Goal: Information Seeking & Learning: Learn about a topic

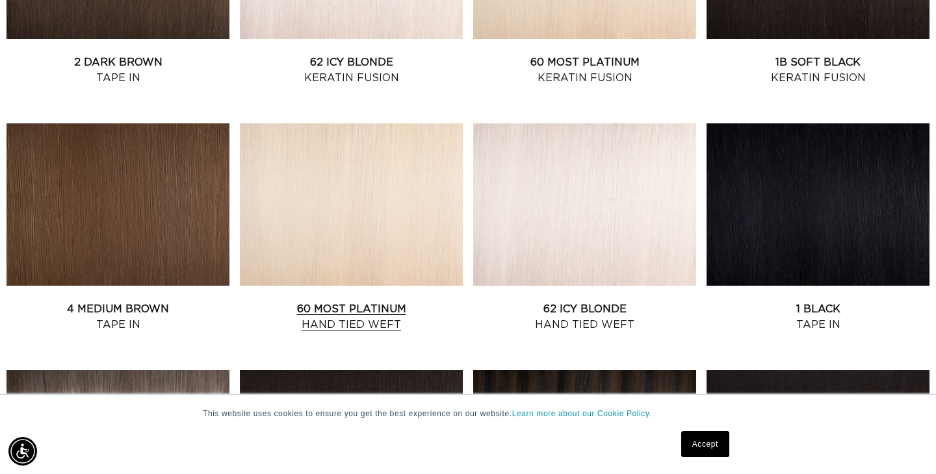
scroll to position [742, 0]
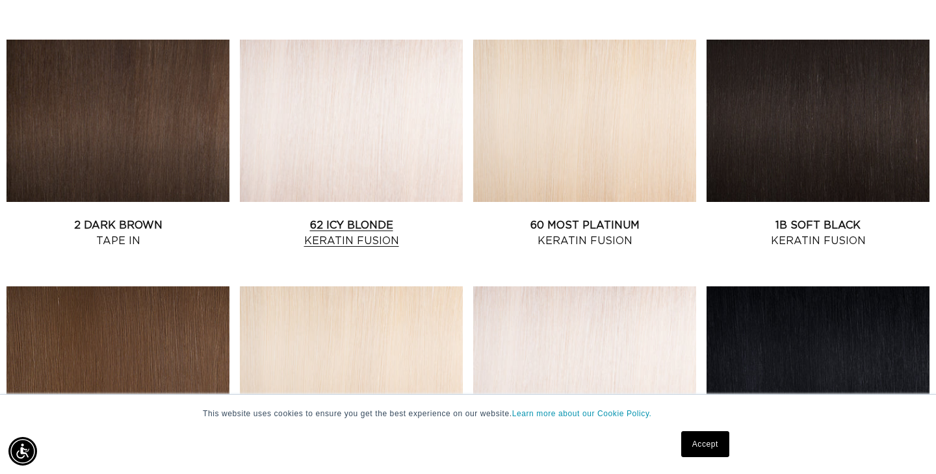
click at [337, 218] on link "62 Icy Blonde Keratin Fusion" at bounding box center [351, 233] width 223 height 31
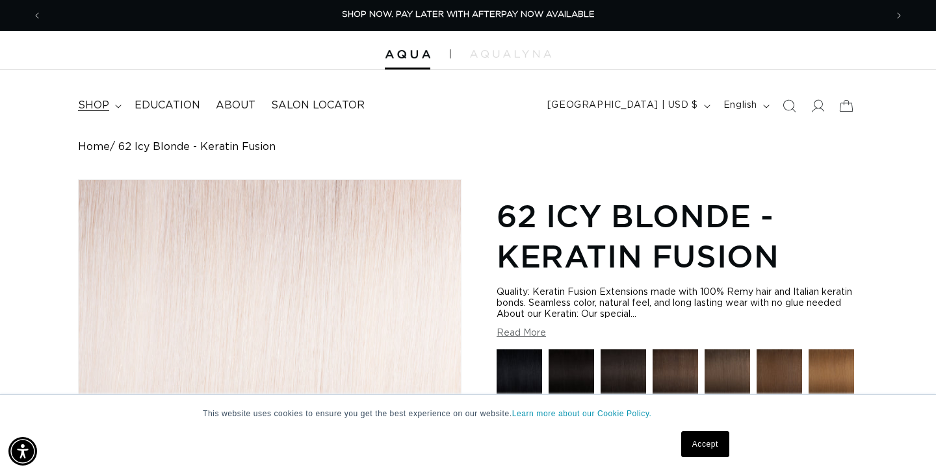
click at [105, 112] on summary "shop" at bounding box center [98, 105] width 57 height 29
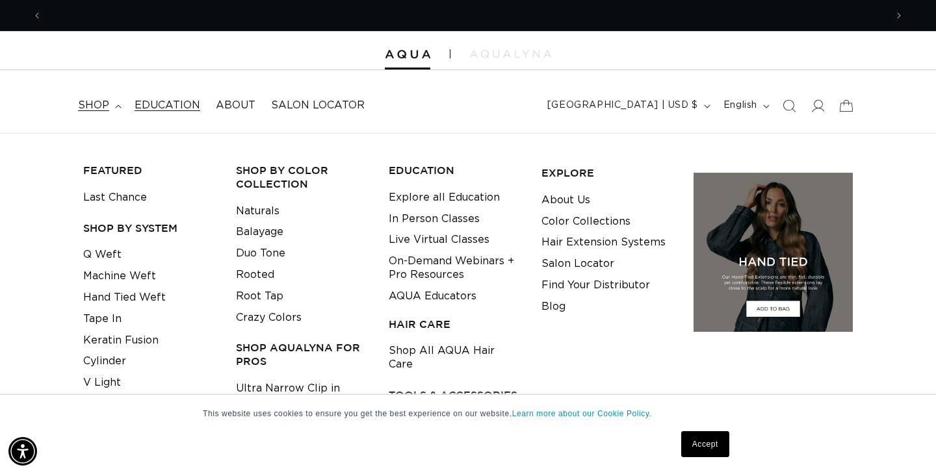
scroll to position [0, 1687]
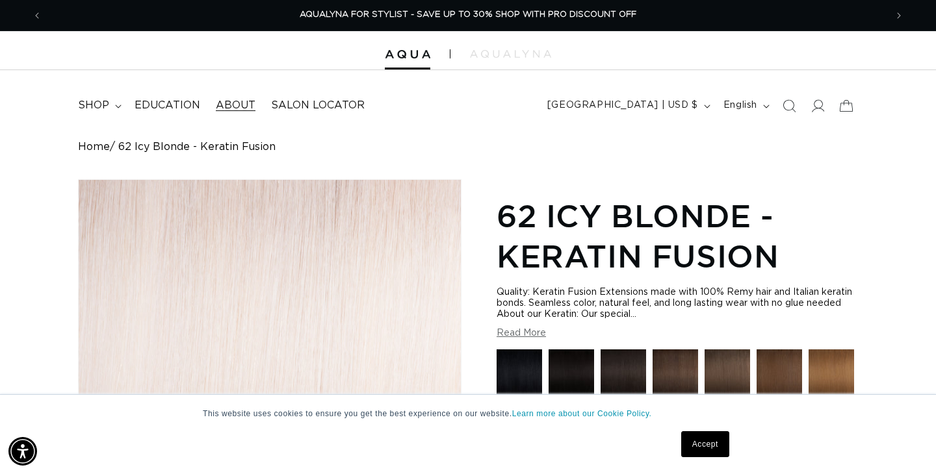
click at [222, 105] on span "About" at bounding box center [236, 106] width 40 height 14
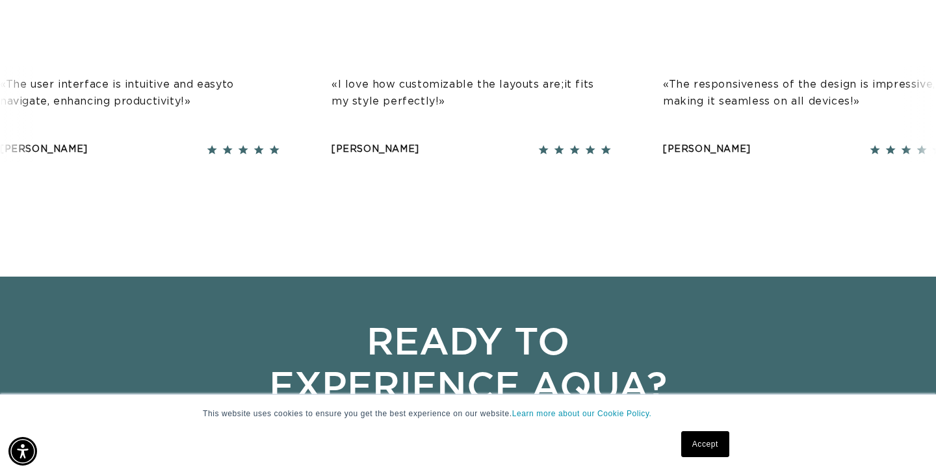
scroll to position [1597, 0]
